Goal: Information Seeking & Learning: Learn about a topic

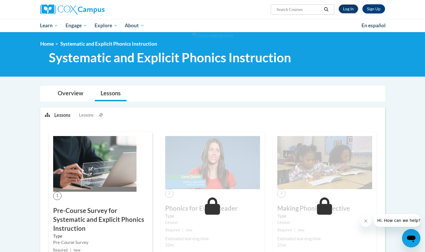
click at [347, 13] on link "Log In" at bounding box center [348, 8] width 20 height 9
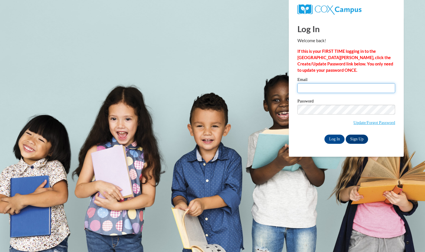
click at [312, 92] on input "Email" at bounding box center [346, 88] width 98 height 10
type input "tliu73@jhu.edu"
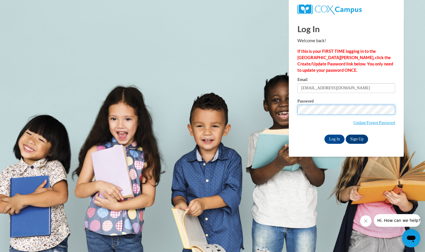
click at [324, 135] on input "Log In" at bounding box center [334, 139] width 20 height 9
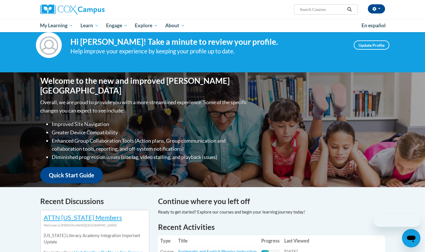
scroll to position [106, 0]
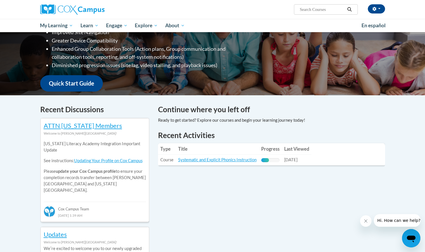
click at [225, 164] on td "Title: Systematic and Explicit Phonics Instruction" at bounding box center [217, 160] width 83 height 11
click at [226, 161] on link "Systematic and Explicit Phonics Instruction" at bounding box center [217, 159] width 78 height 5
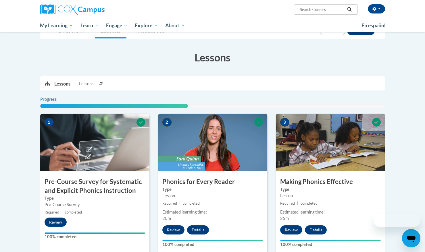
scroll to position [103, 0]
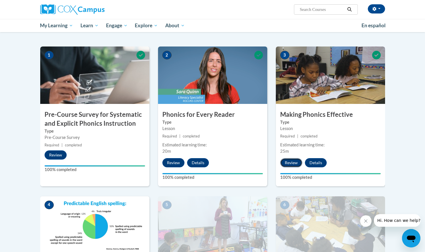
click at [291, 165] on button "Review" at bounding box center [291, 162] width 22 height 9
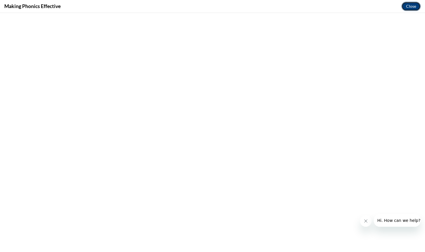
click at [415, 6] on button "Close" at bounding box center [410, 6] width 19 height 9
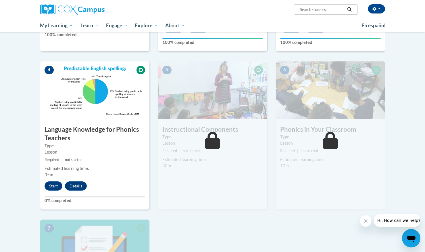
scroll to position [236, 0]
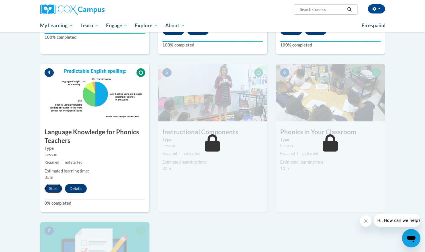
click at [51, 189] on button "Start" at bounding box center [53, 188] width 18 height 9
